Goal: Task Accomplishment & Management: Use online tool/utility

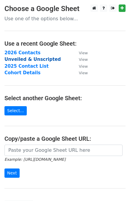
click at [34, 60] on strong "Unveiled & Unscripted" at bounding box center [32, 59] width 57 height 5
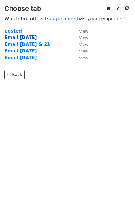
click at [24, 38] on strong "Email [DATE]" at bounding box center [20, 37] width 33 height 5
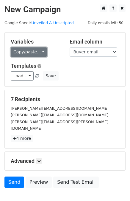
click at [20, 53] on link "Copy/paste..." at bounding box center [29, 51] width 36 height 9
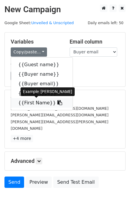
click at [33, 104] on link "{{First Name}}" at bounding box center [42, 103] width 62 height 10
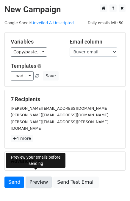
click at [35, 177] on link "Preview" at bounding box center [39, 182] width 26 height 11
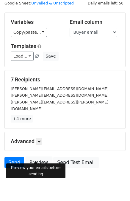
scroll to position [20, 0]
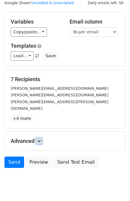
click at [42, 138] on link at bounding box center [39, 141] width 7 height 7
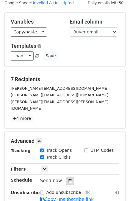
click at [68, 179] on icon at bounding box center [70, 181] width 4 height 4
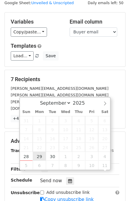
scroll to position [0, 0]
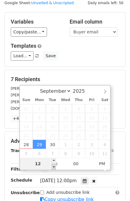
type input "2025-09-29 11:00"
type input "11"
click at [55, 168] on span at bounding box center [54, 167] width 4 height 6
type input "2025-09-29 10:00"
type input "10"
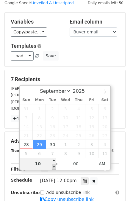
click at [55, 168] on span at bounding box center [54, 167] width 4 height 6
type input "2025-09-29 09:00"
type input "09"
click at [55, 168] on span at bounding box center [54, 167] width 4 height 6
type input "2025-09-29 08:00"
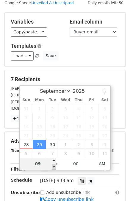
type input "08"
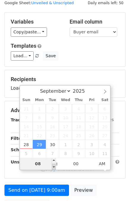
click at [55, 168] on span at bounding box center [54, 167] width 4 height 6
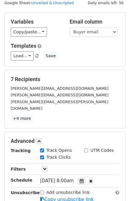
click at [5, 167] on div "Advanced Tracking Track Opens UTM Codes Track Clicks Filters Only include sprea…" at bounding box center [65, 170] width 121 height 77
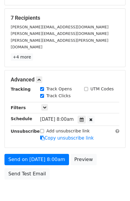
scroll to position [85, 0]
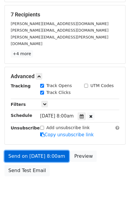
click at [41, 151] on link "Send on Sep 29 at 8:00am" at bounding box center [36, 156] width 65 height 11
